Goal: Information Seeking & Learning: Understand process/instructions

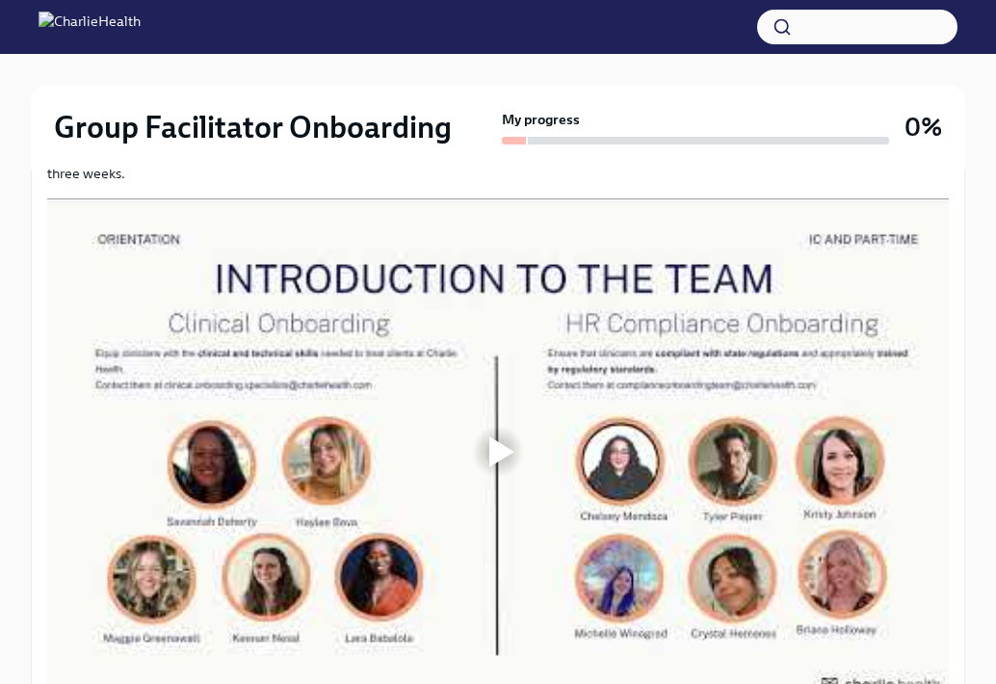
scroll to position [1245, 0]
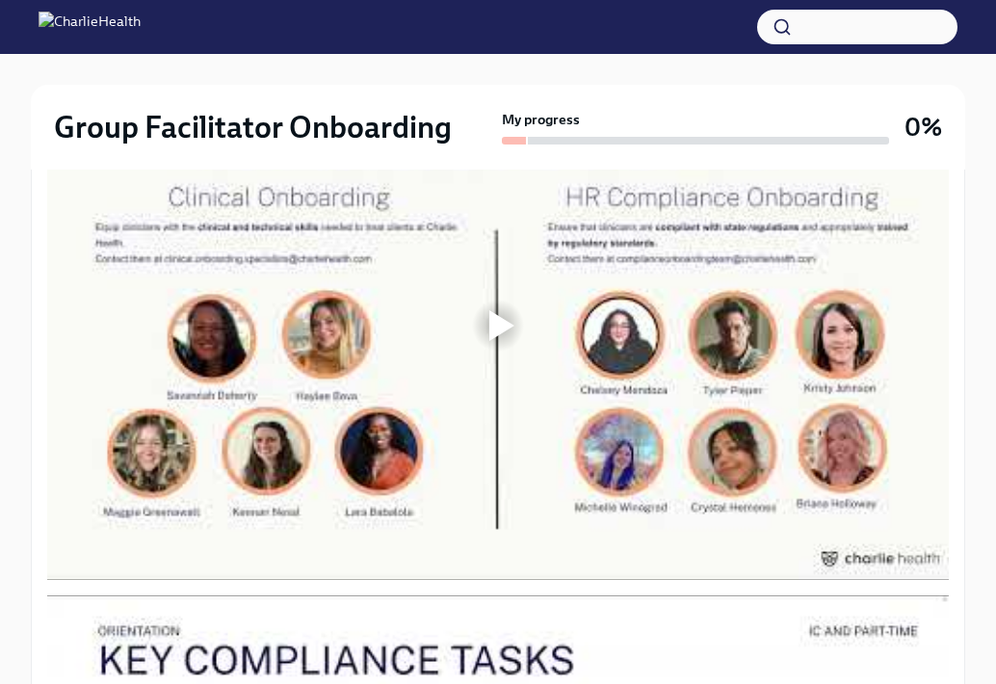
click at [499, 322] on div at bounding box center [501, 325] width 25 height 31
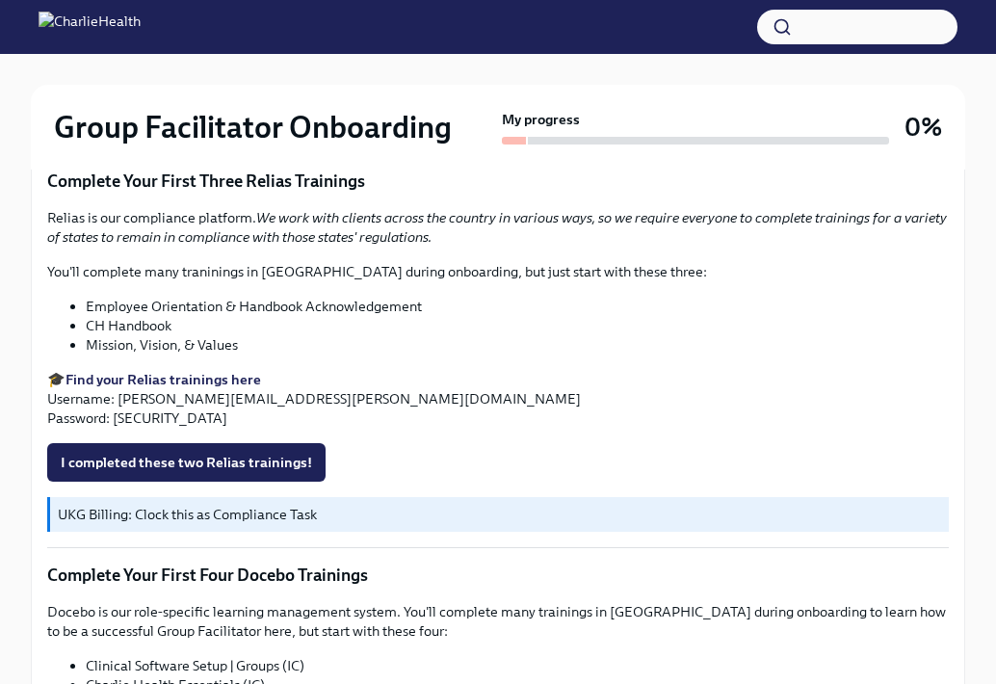
scroll to position [2550, 0]
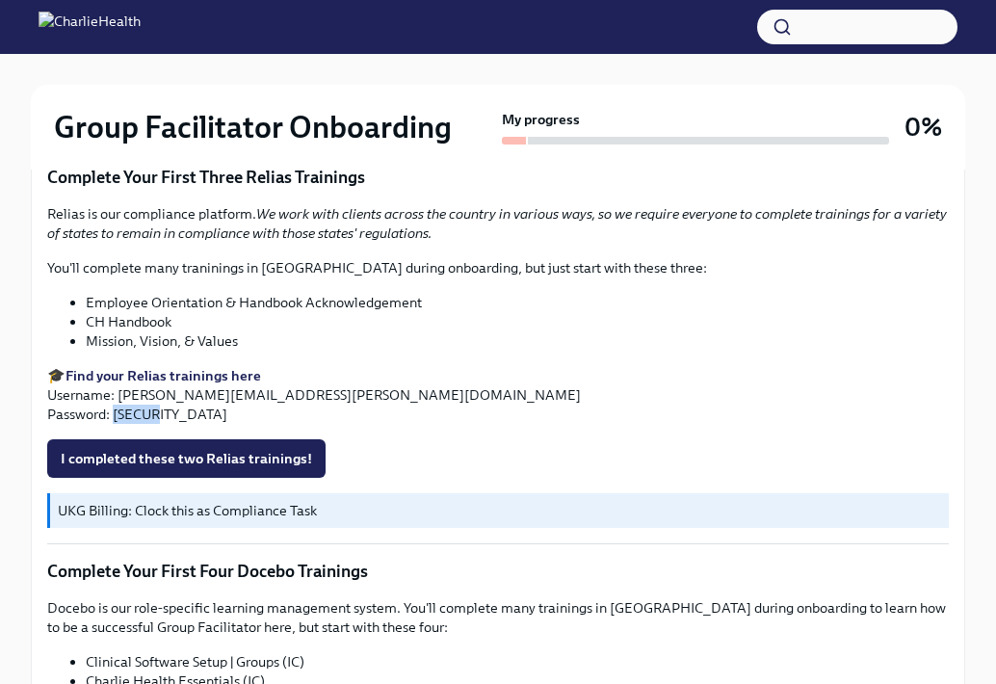
drag, startPoint x: 164, startPoint y: 414, endPoint x: 115, endPoint y: 414, distance: 49.1
click at [115, 414] on p "🎓 Find your Relias trainings here Username: [PERSON_NAME][EMAIL_ADDRESS][PERSON…" at bounding box center [497, 395] width 901 height 58
copy p "ch1234"
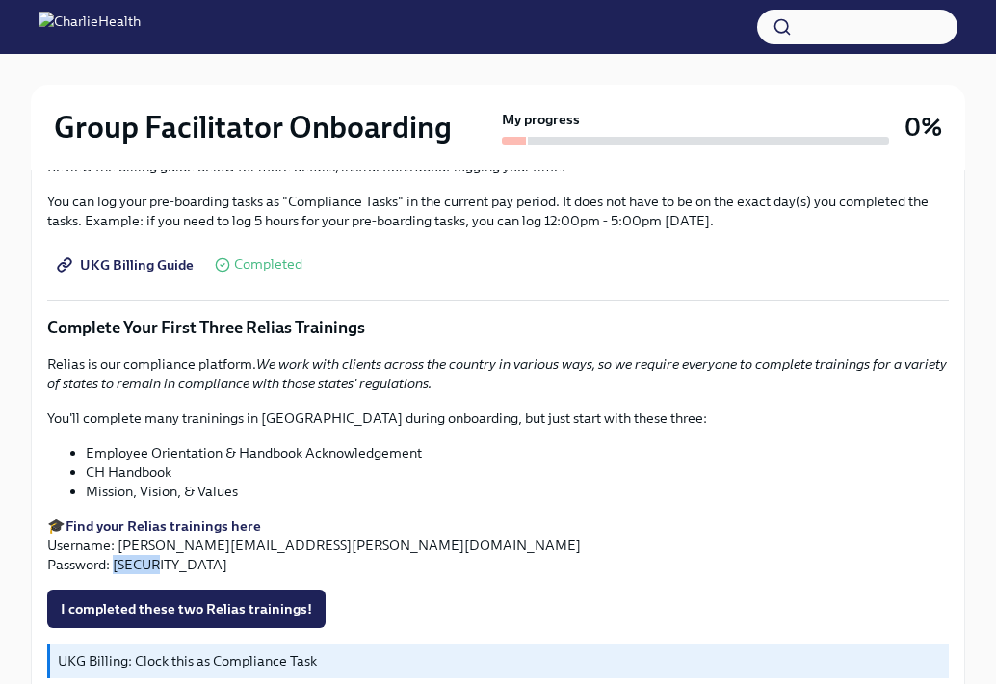
scroll to position [0, 0]
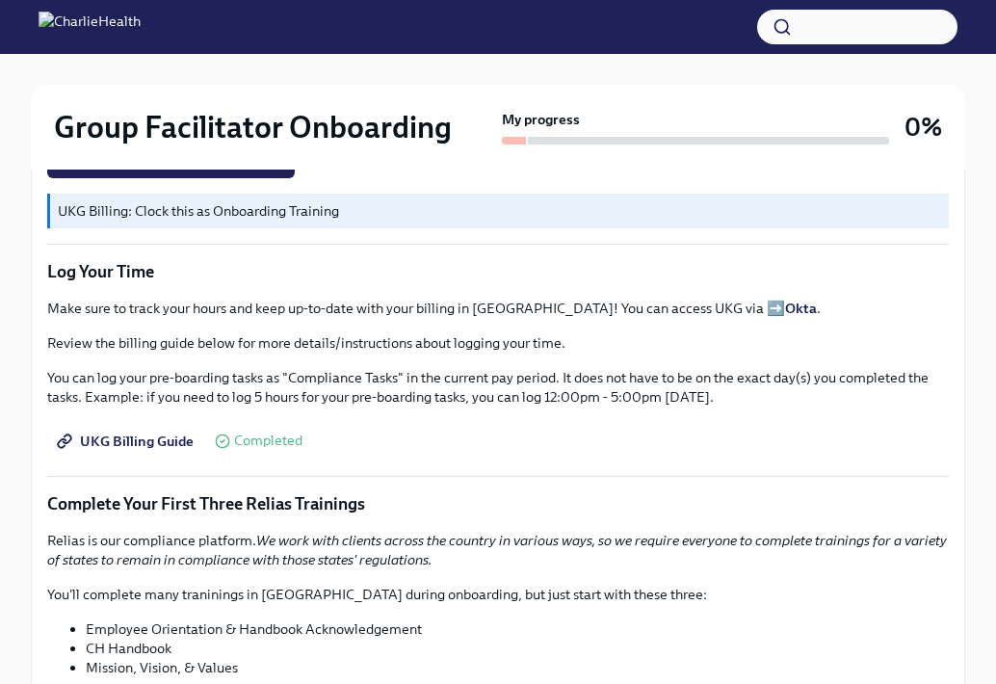
click at [169, 437] on span "UKG Billing Guide" at bounding box center [127, 440] width 133 height 19
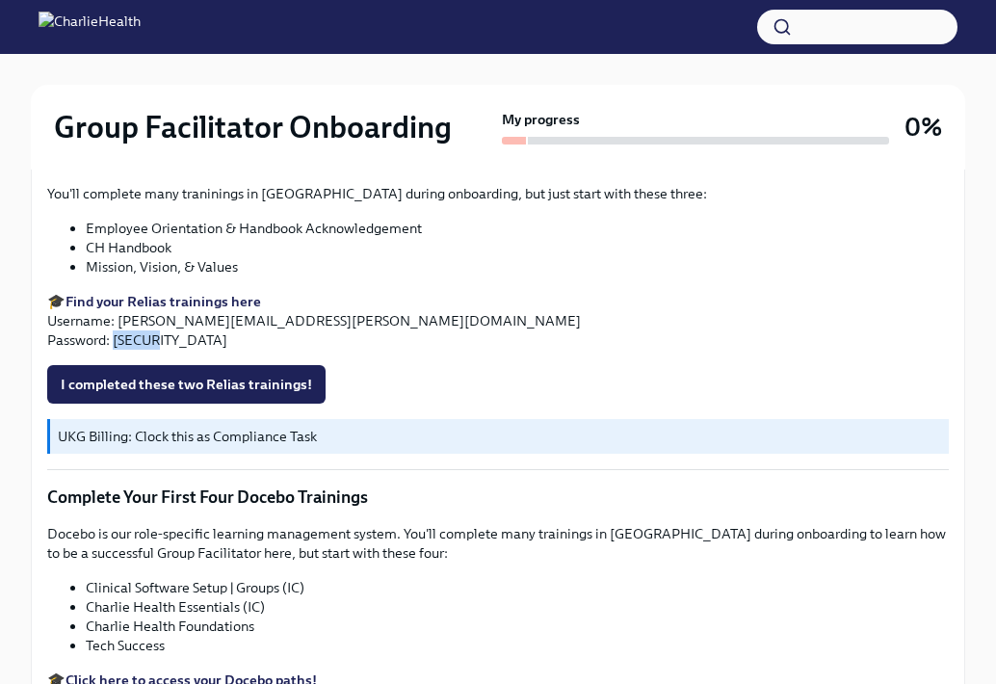
click at [360, 318] on p "🎓 Find your Relias trainings here Username: [PERSON_NAME][EMAIL_ADDRESS][PERSON…" at bounding box center [497, 321] width 901 height 58
drag, startPoint x: 351, startPoint y: 321, endPoint x: 119, endPoint y: 316, distance: 232.1
click at [119, 316] on p "🎓 Find your Relias trainings here Username: [PERSON_NAME][EMAIL_ADDRESS][PERSON…" at bounding box center [497, 321] width 901 height 58
copy p "[PERSON_NAME][EMAIL_ADDRESS][PERSON_NAME][DOMAIN_NAME]"
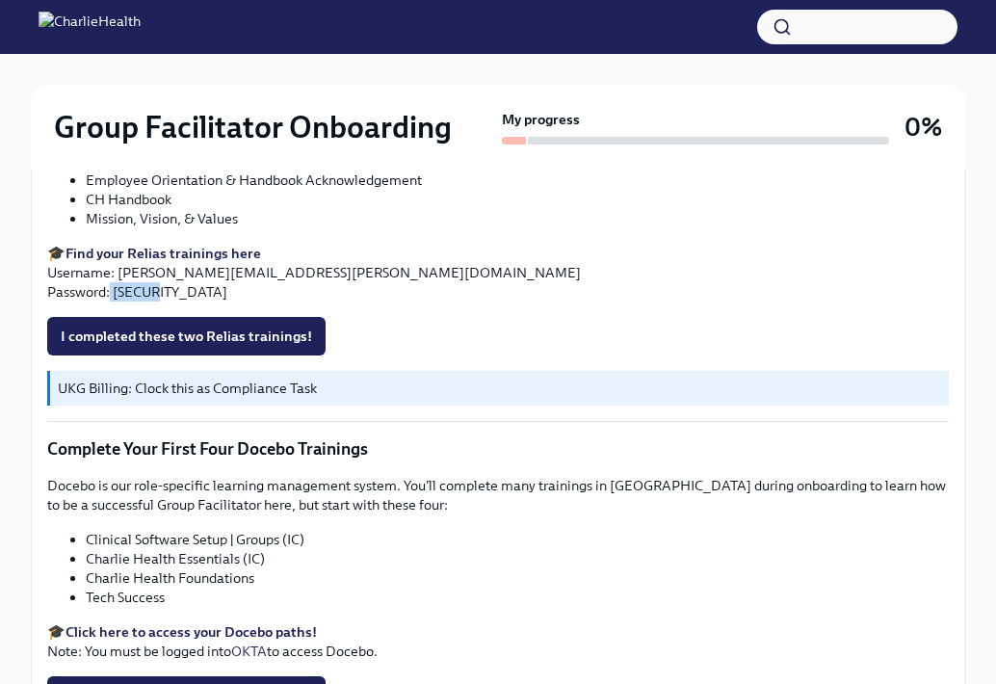
drag, startPoint x: 160, startPoint y: 293, endPoint x: 110, endPoint y: 293, distance: 50.1
click at [110, 292] on p "🎓 Find your Relias trainings here Username: [PERSON_NAME][EMAIL_ADDRESS][PERSON…" at bounding box center [497, 273] width 901 height 58
copy p "ch1234"
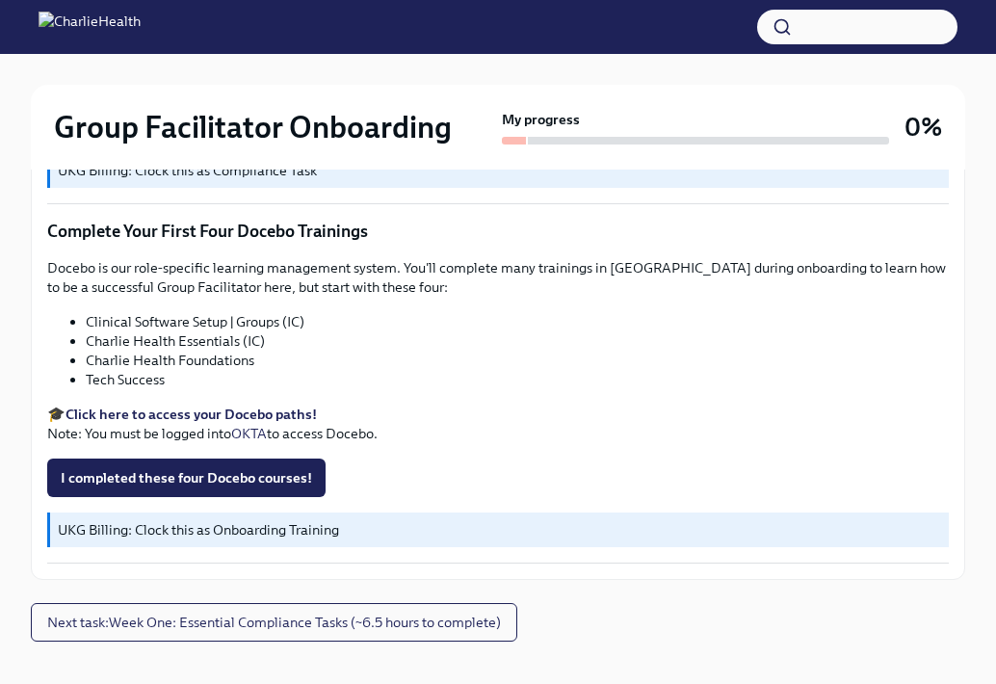
scroll to position [2887, 0]
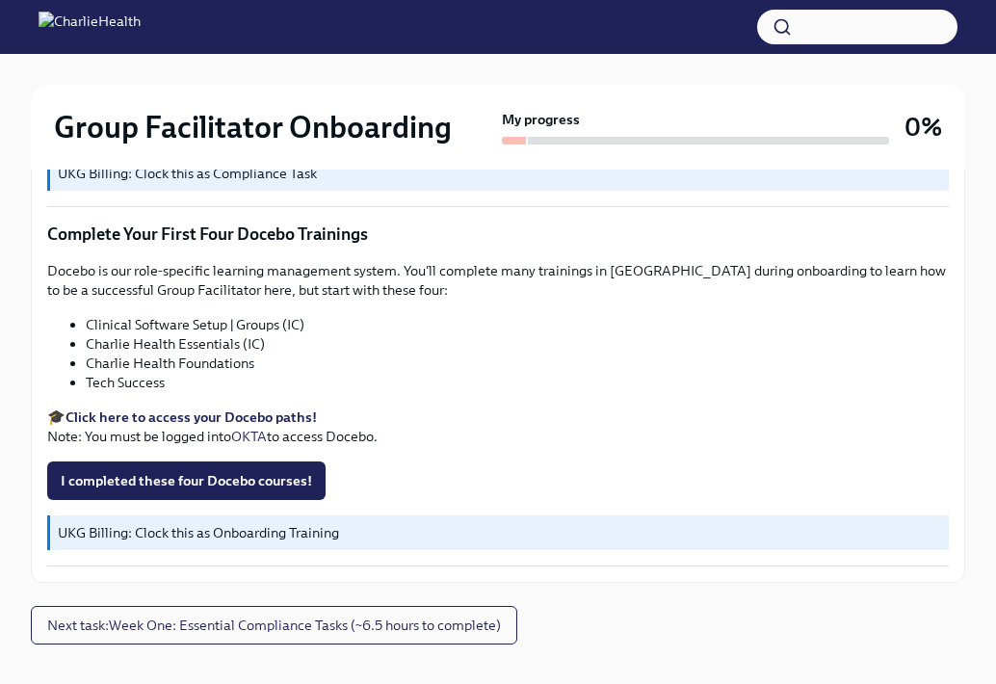
click at [136, 414] on strong "Click here to access your Docebo paths!" at bounding box center [190, 416] width 251 height 17
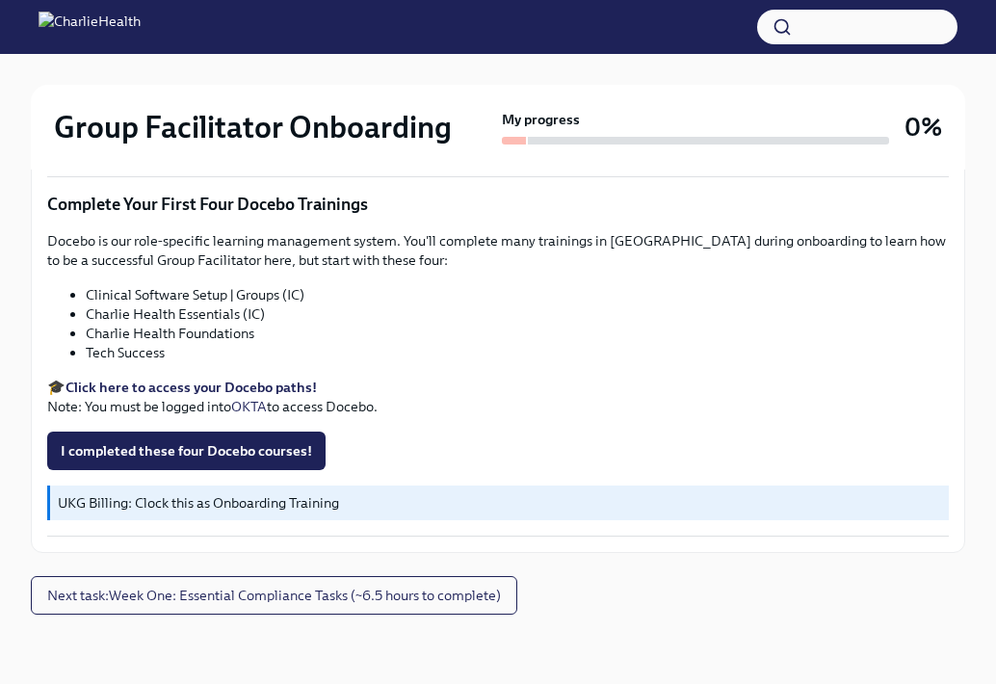
scroll to position [2917, 0]
click at [561, 407] on p "🎓 Click here to access your Docebo paths! Note: You must be logged into OKTA to…" at bounding box center [497, 396] width 901 height 39
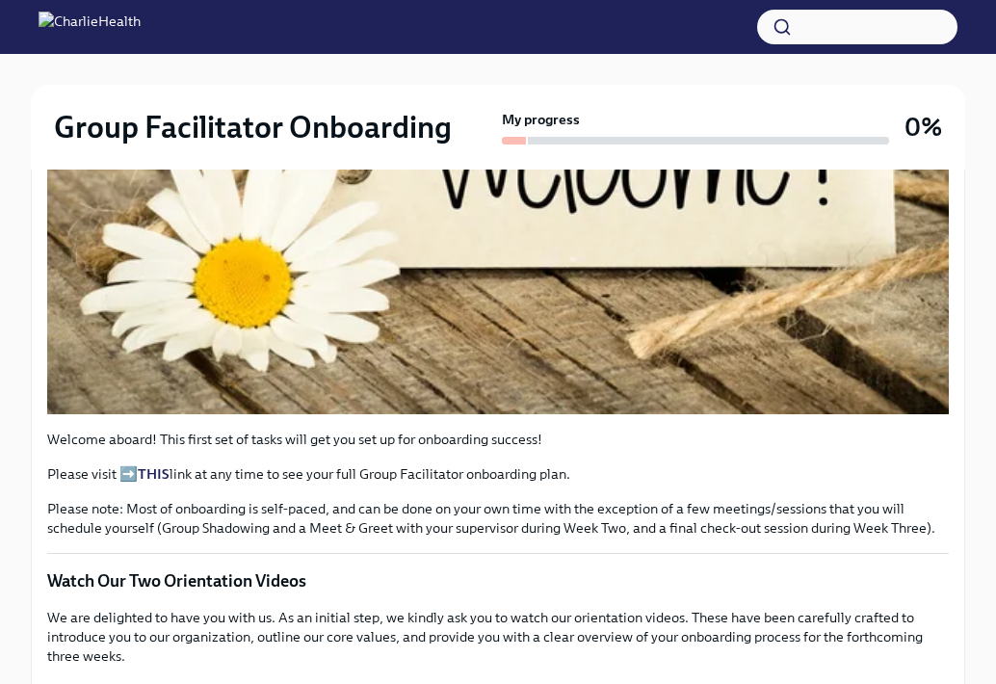
scroll to position [591, 0]
